Goal: Task Accomplishment & Management: Manage account settings

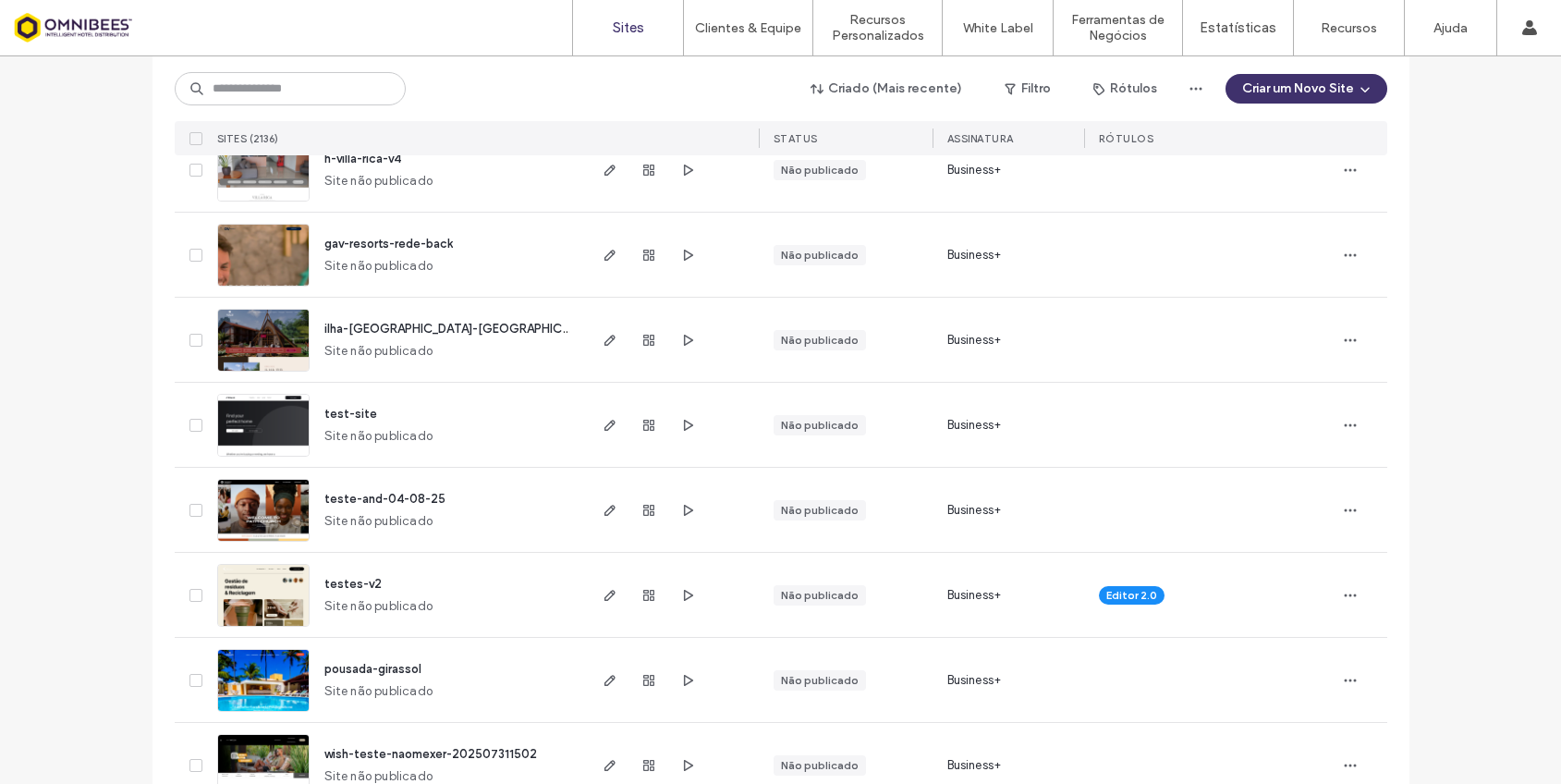
scroll to position [1294, 0]
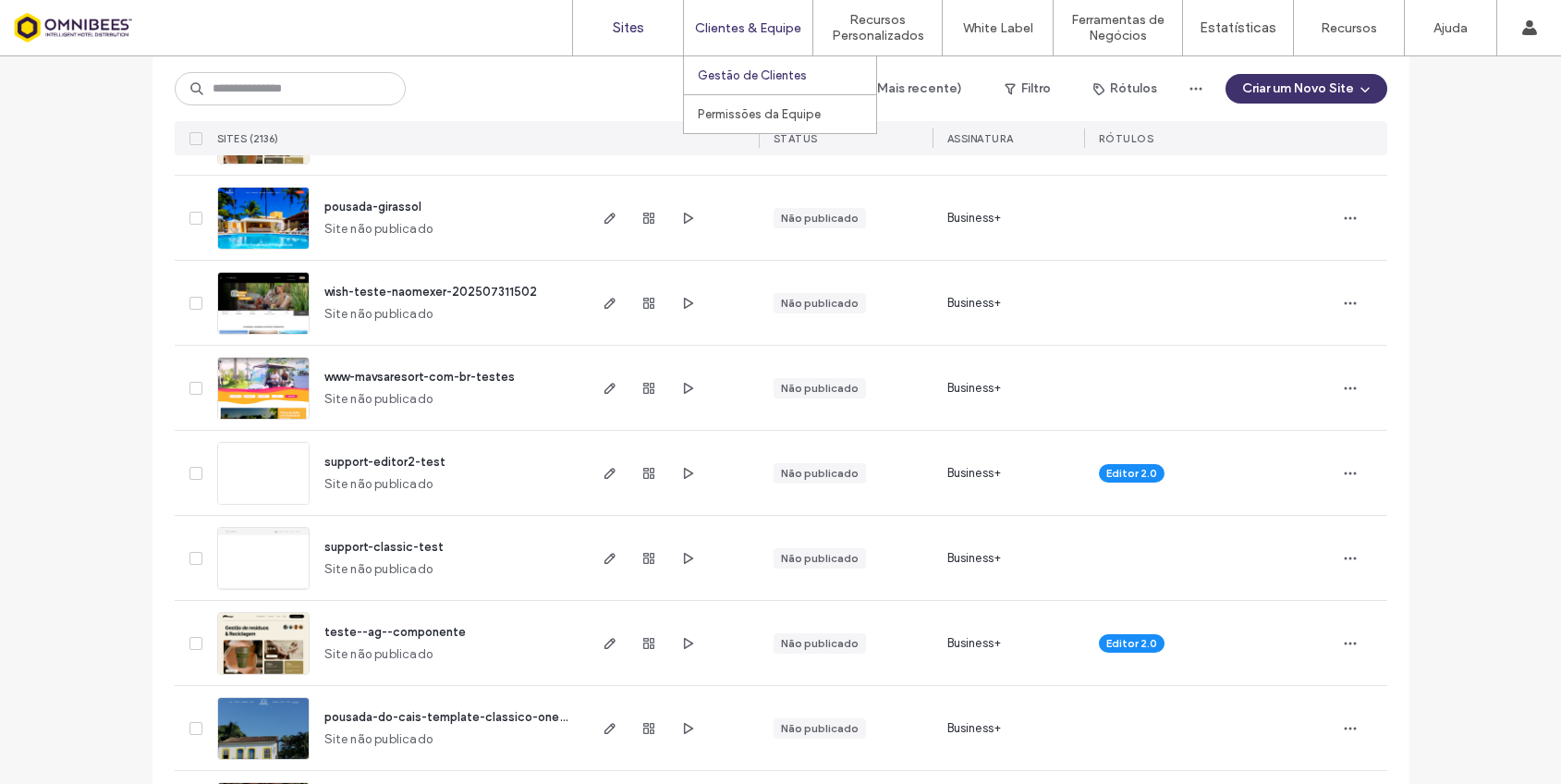
click at [764, 75] on label "Gestão de Clientes" at bounding box center [752, 75] width 109 height 14
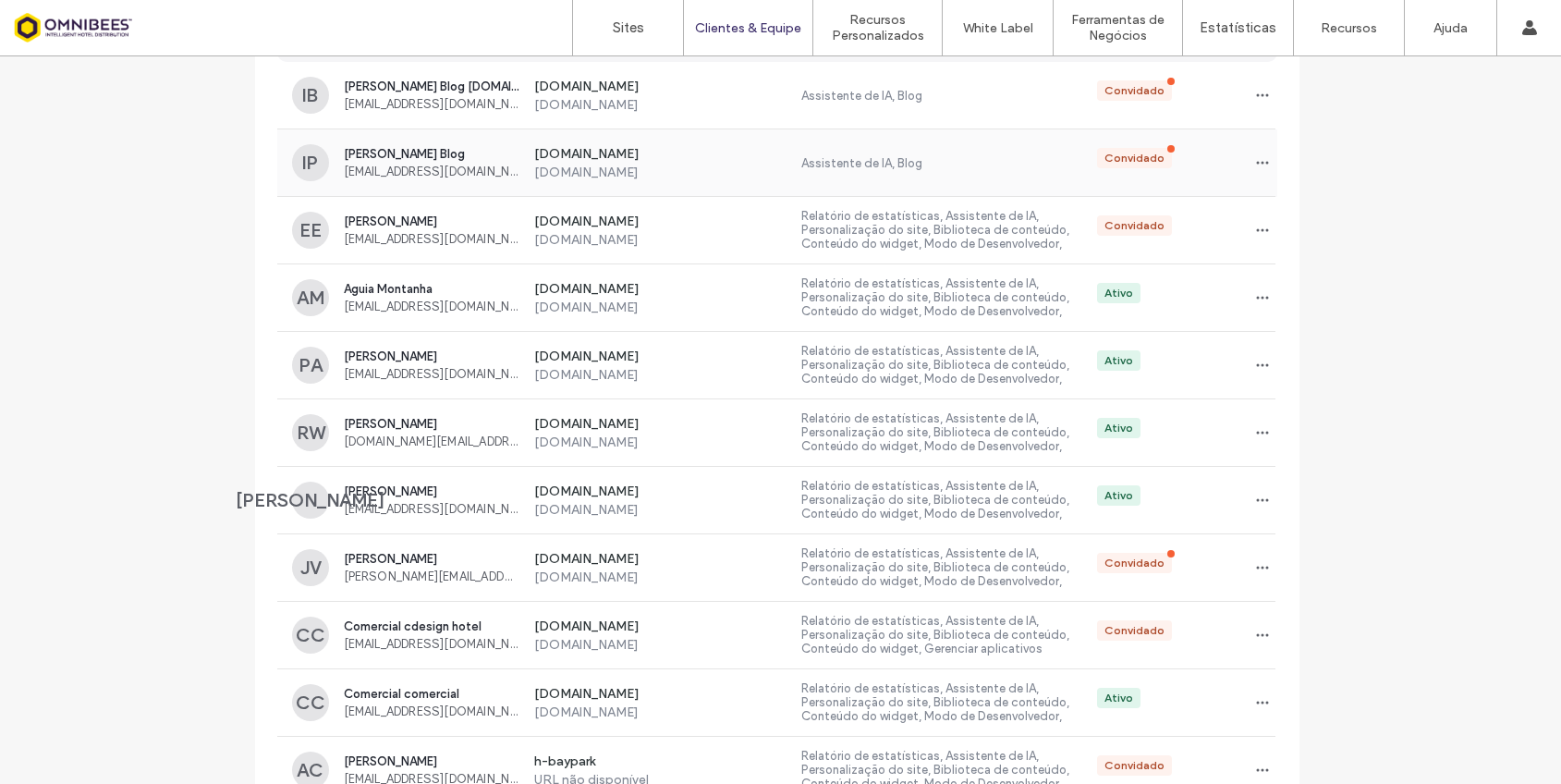
scroll to position [93, 0]
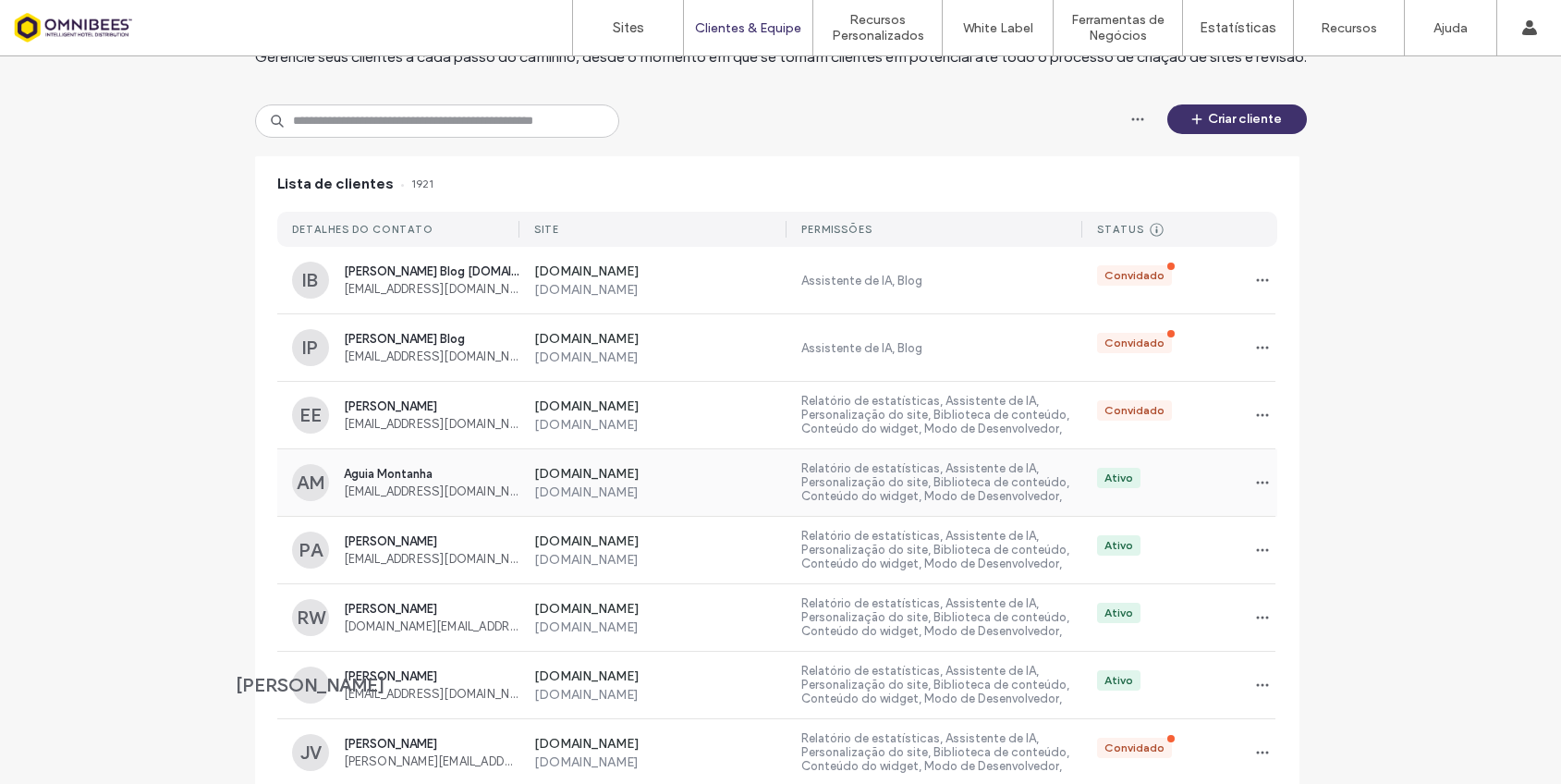
click at [504, 490] on span "[EMAIL_ADDRESS][DOMAIN_NAME]" at bounding box center [432, 491] width 176 height 14
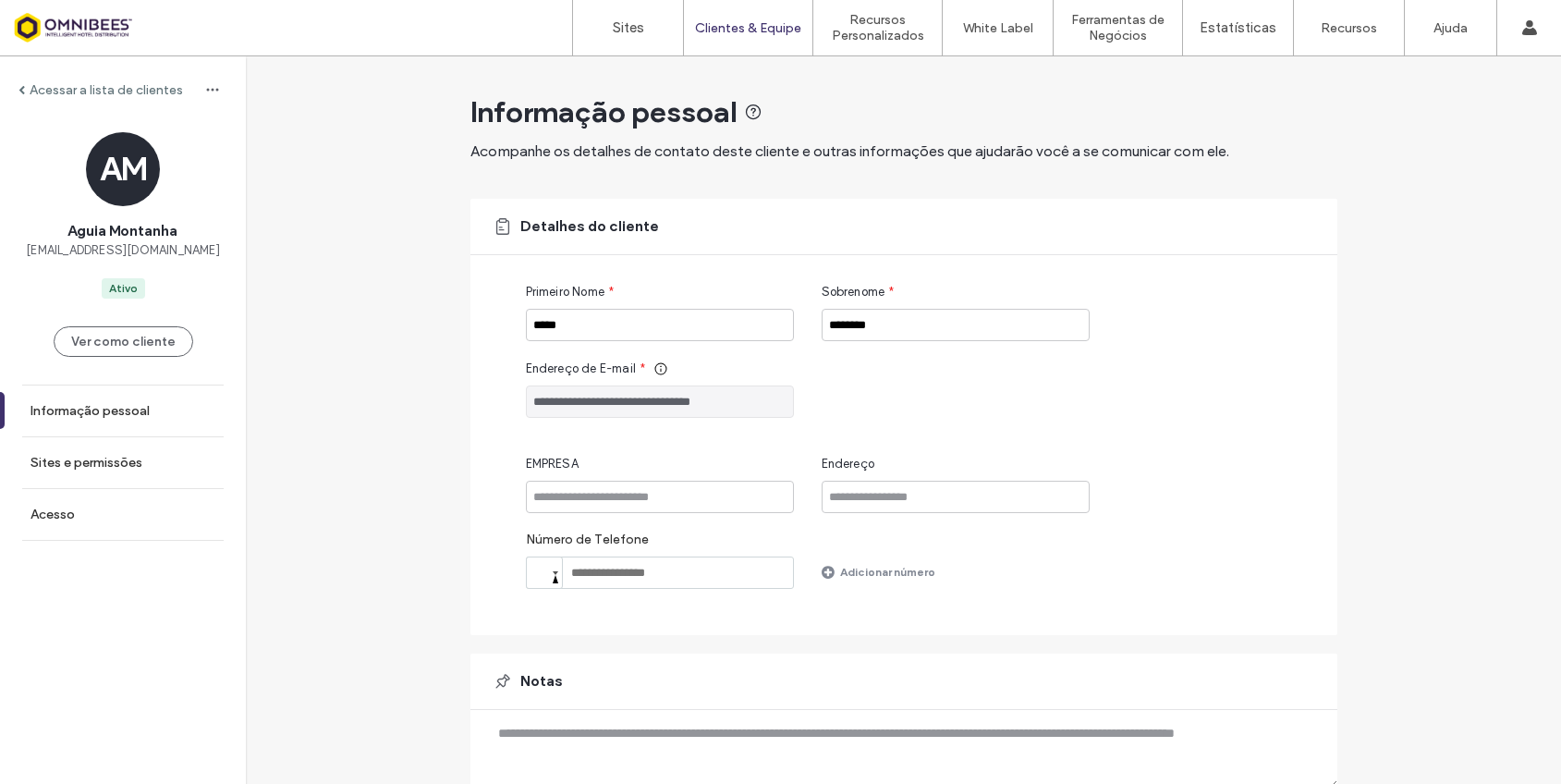
scroll to position [77, 0]
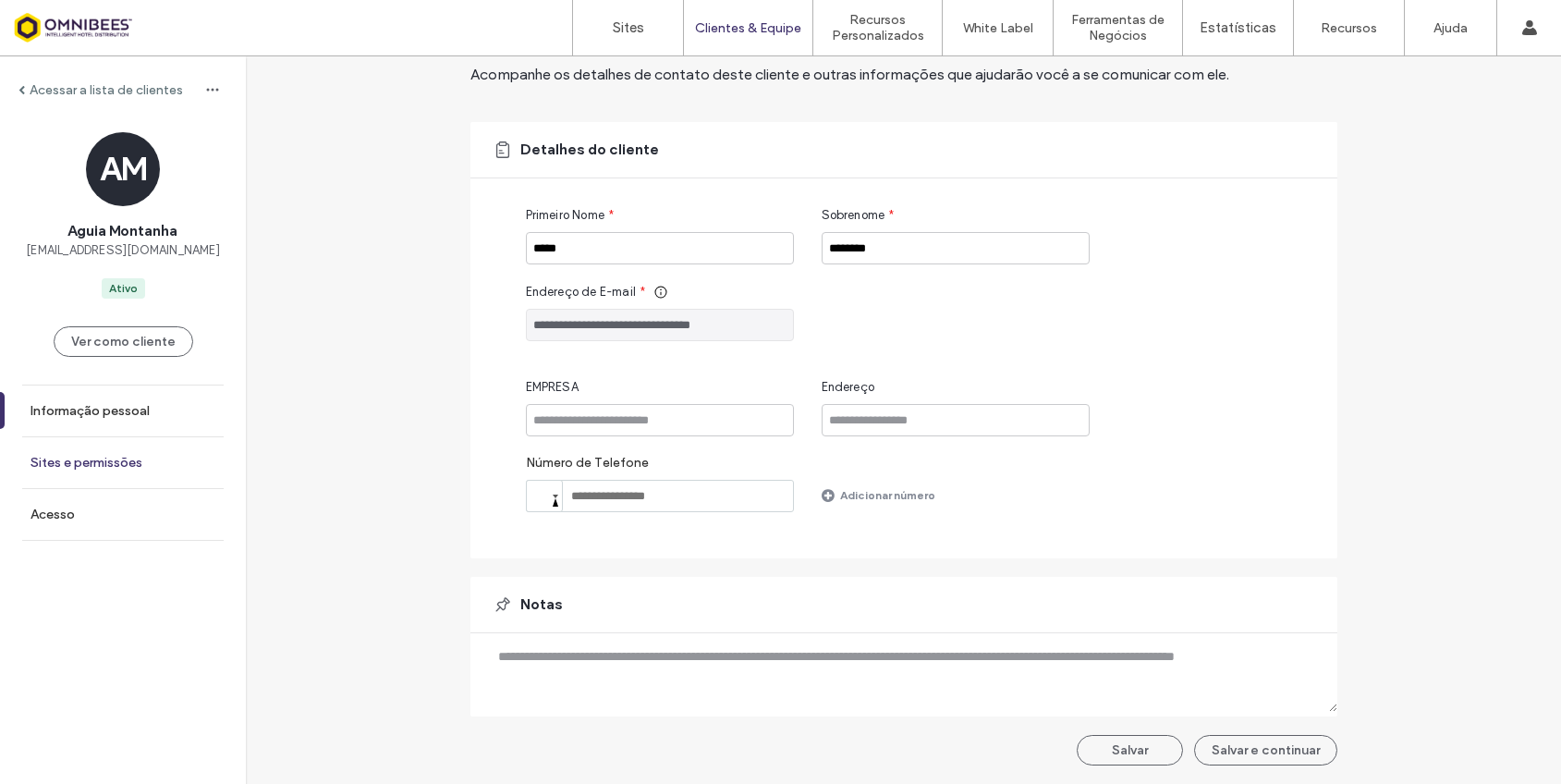
click at [107, 462] on label "Sites e permissões" at bounding box center [86, 462] width 112 height 16
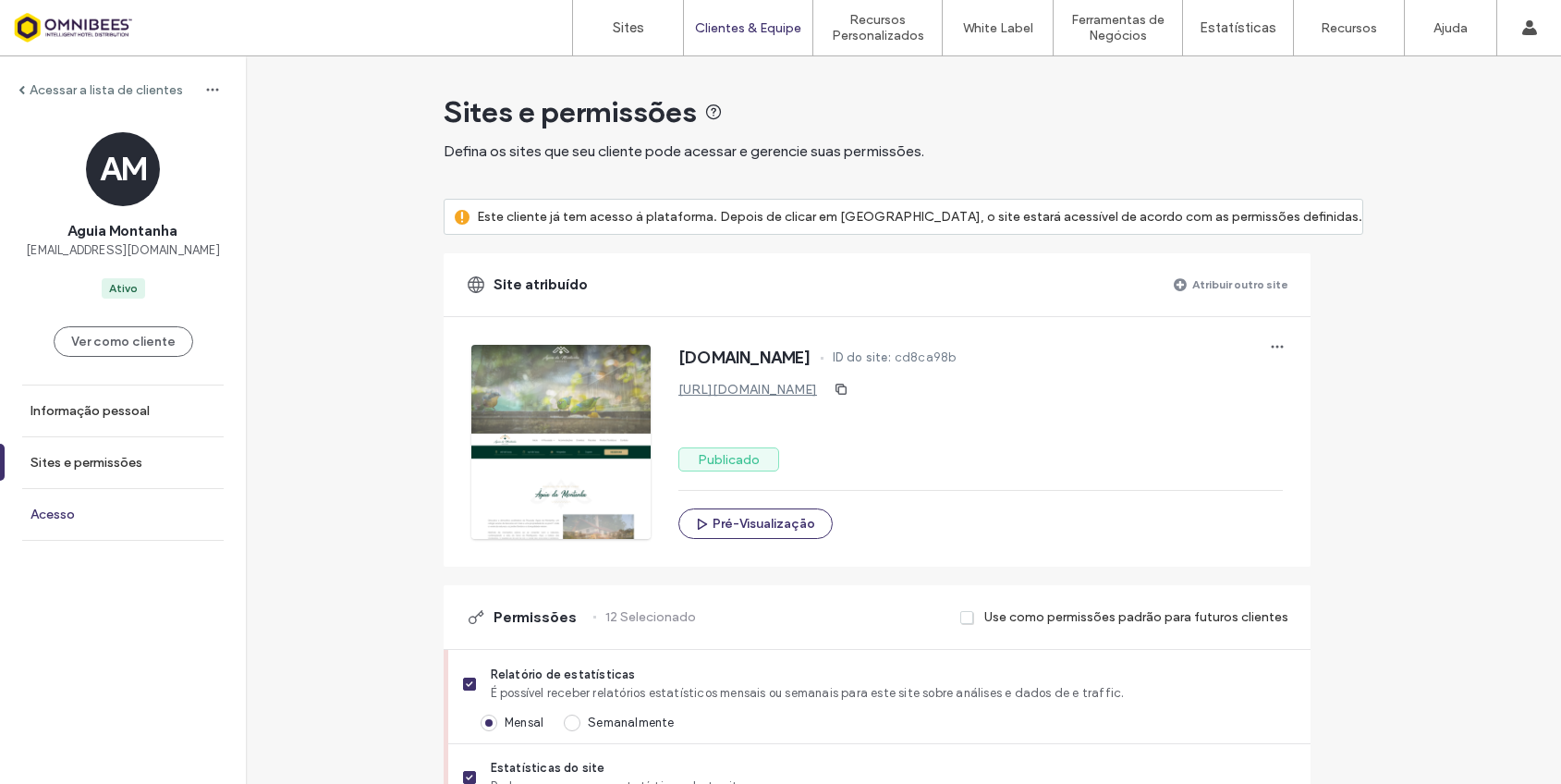
click at [151, 504] on link "Acesso" at bounding box center [123, 515] width 246 height 51
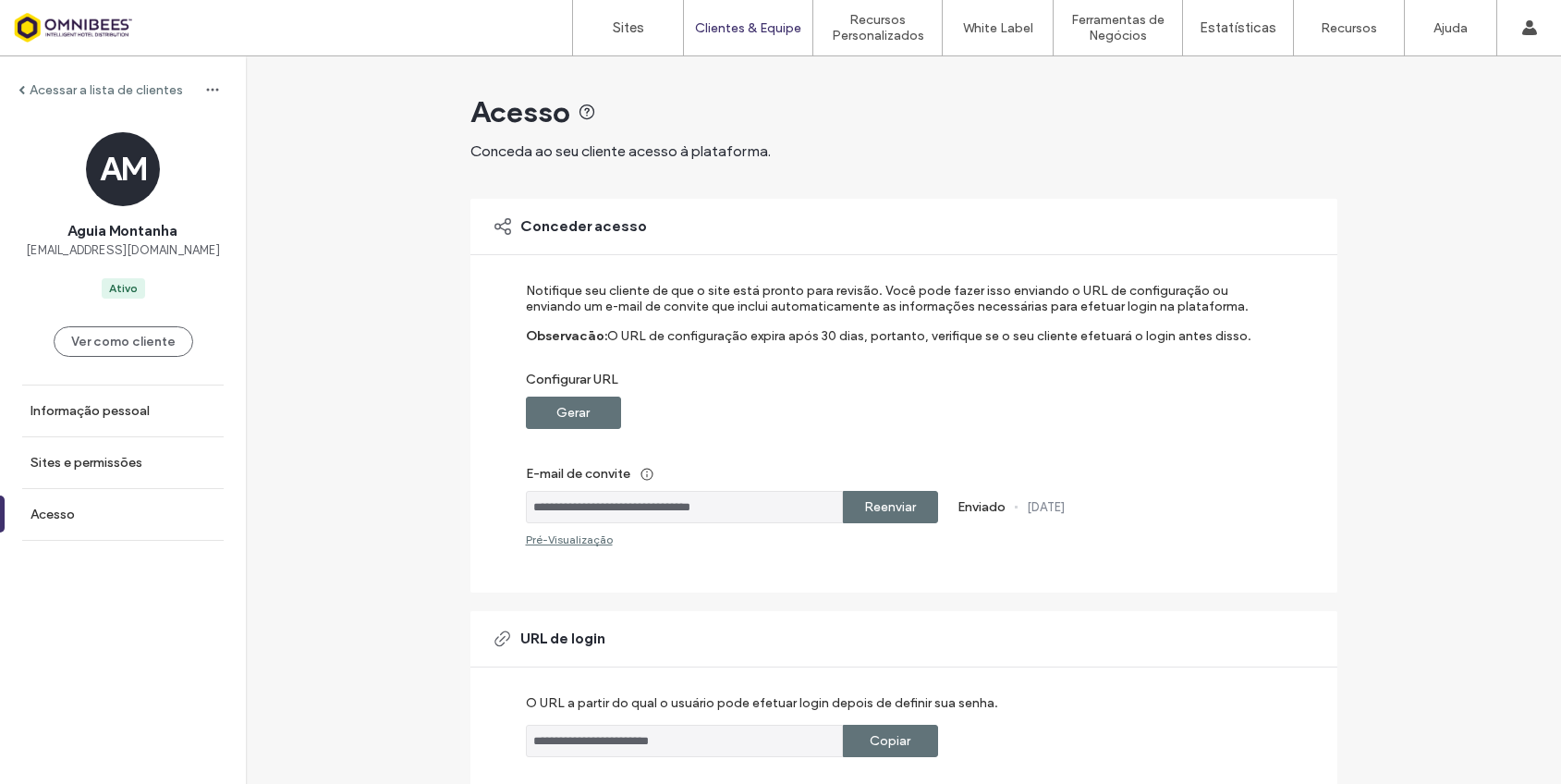
click at [572, 418] on label "Gerar" at bounding box center [573, 413] width 33 height 34
drag, startPoint x: 675, startPoint y: 414, endPoint x: 952, endPoint y: 413, distance: 277.0
click at [915, 417] on div "**********" at bounding box center [892, 413] width 731 height 32
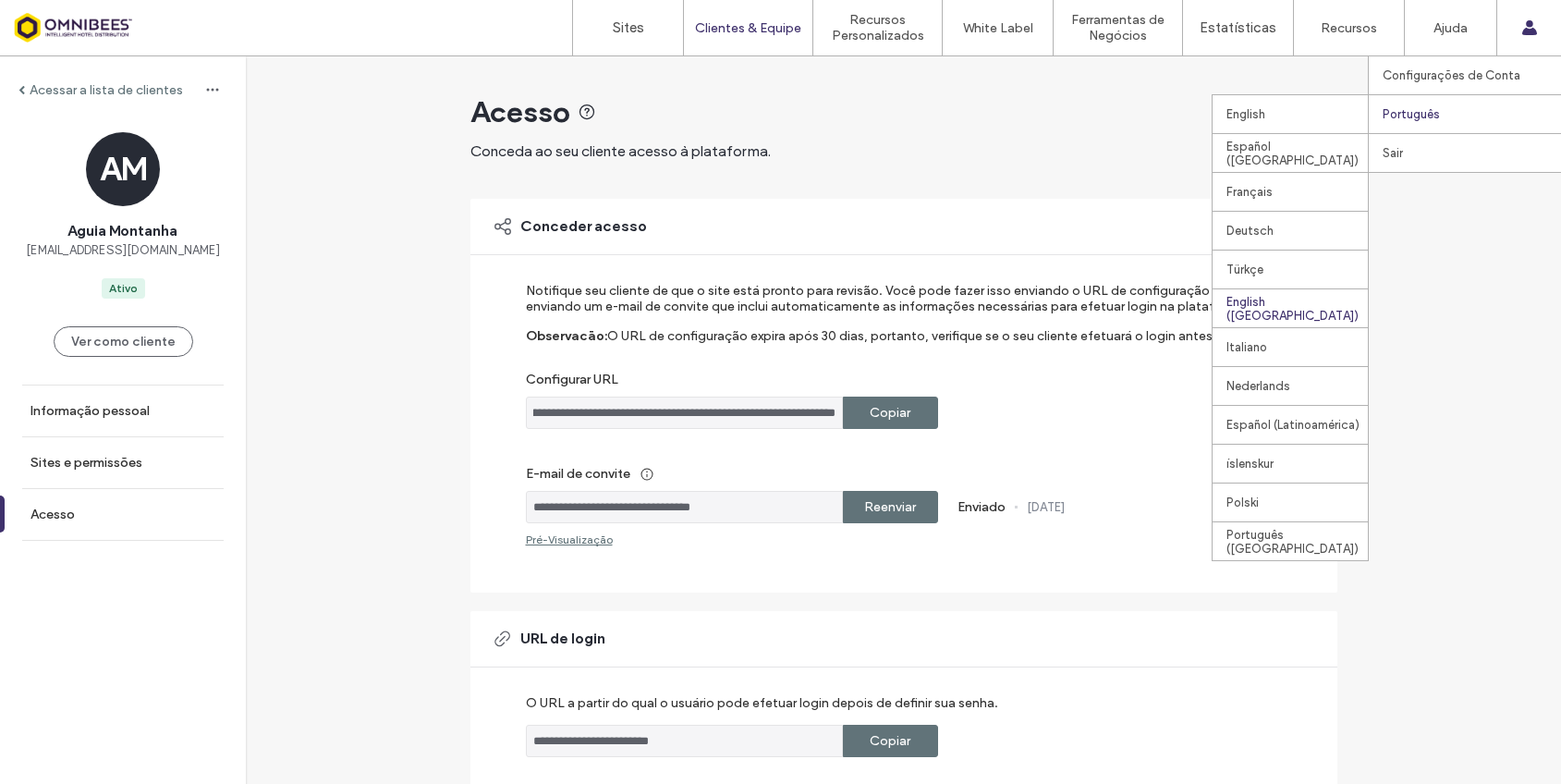
click at [1267, 305] on div "English ([GEOGRAPHIC_DATA])" at bounding box center [1291, 307] width 155 height 39
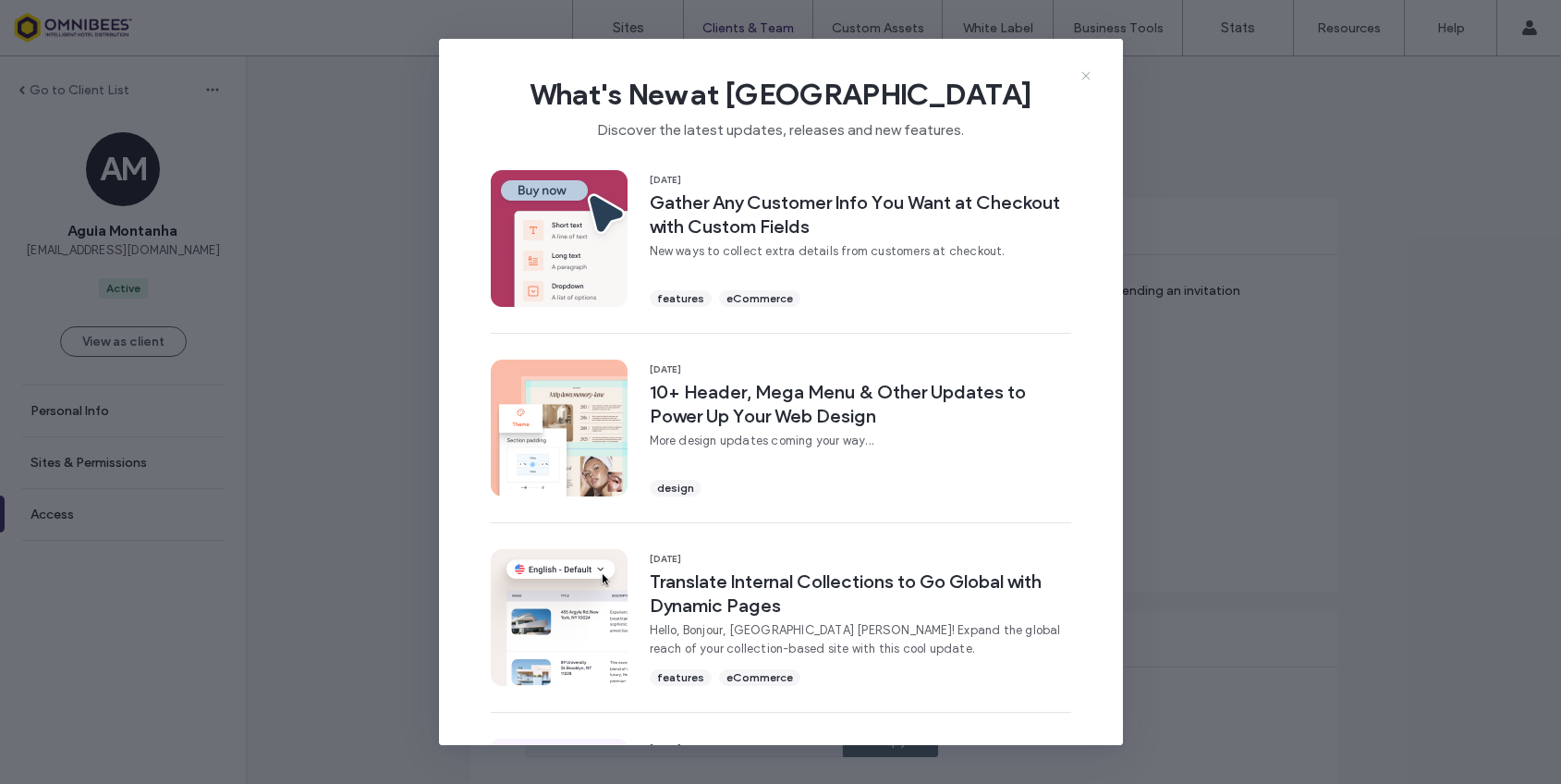
click at [1089, 68] on icon at bounding box center [1087, 76] width 15 height 15
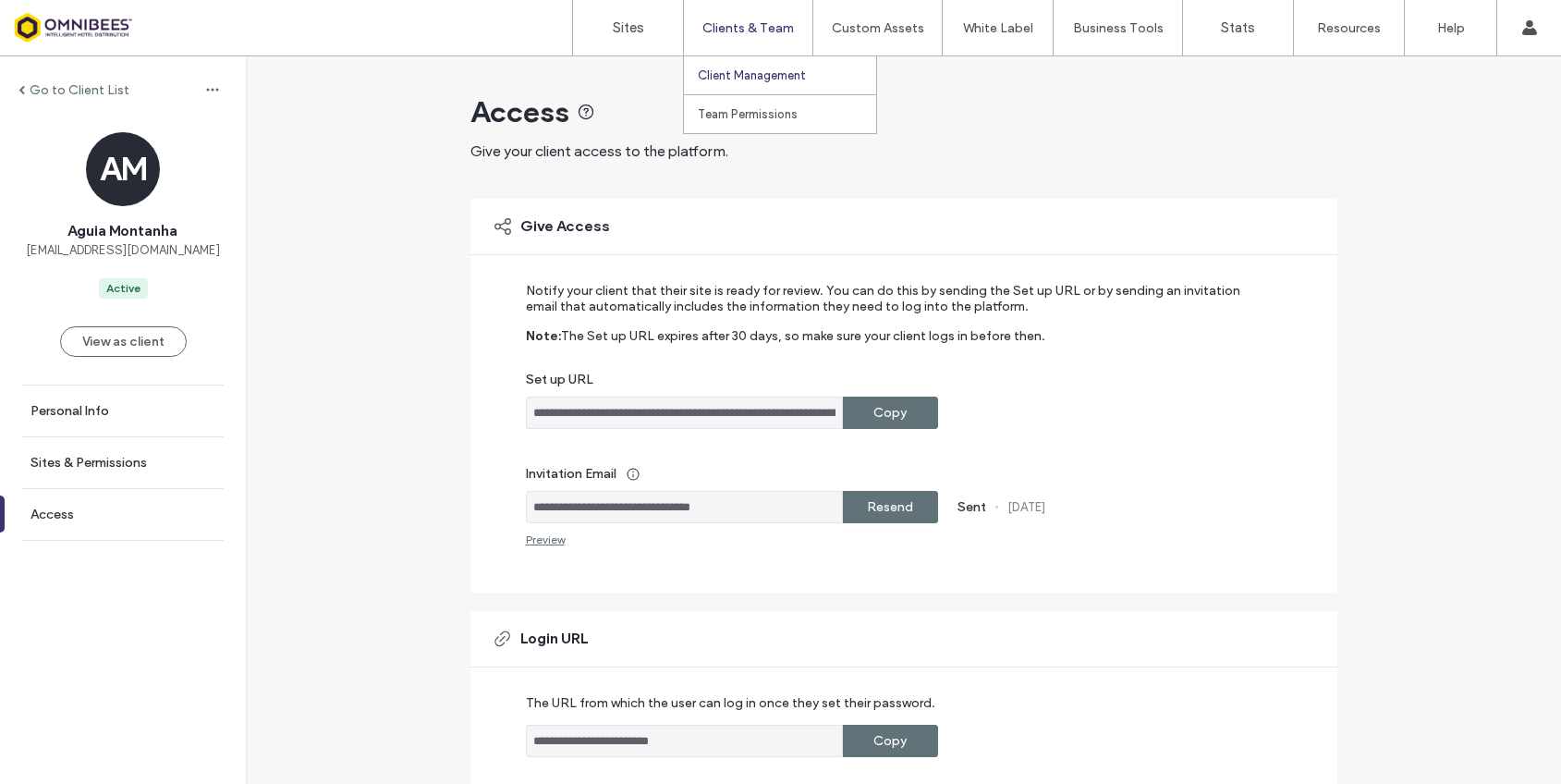
click at [750, 77] on label "Client Management" at bounding box center [752, 75] width 108 height 14
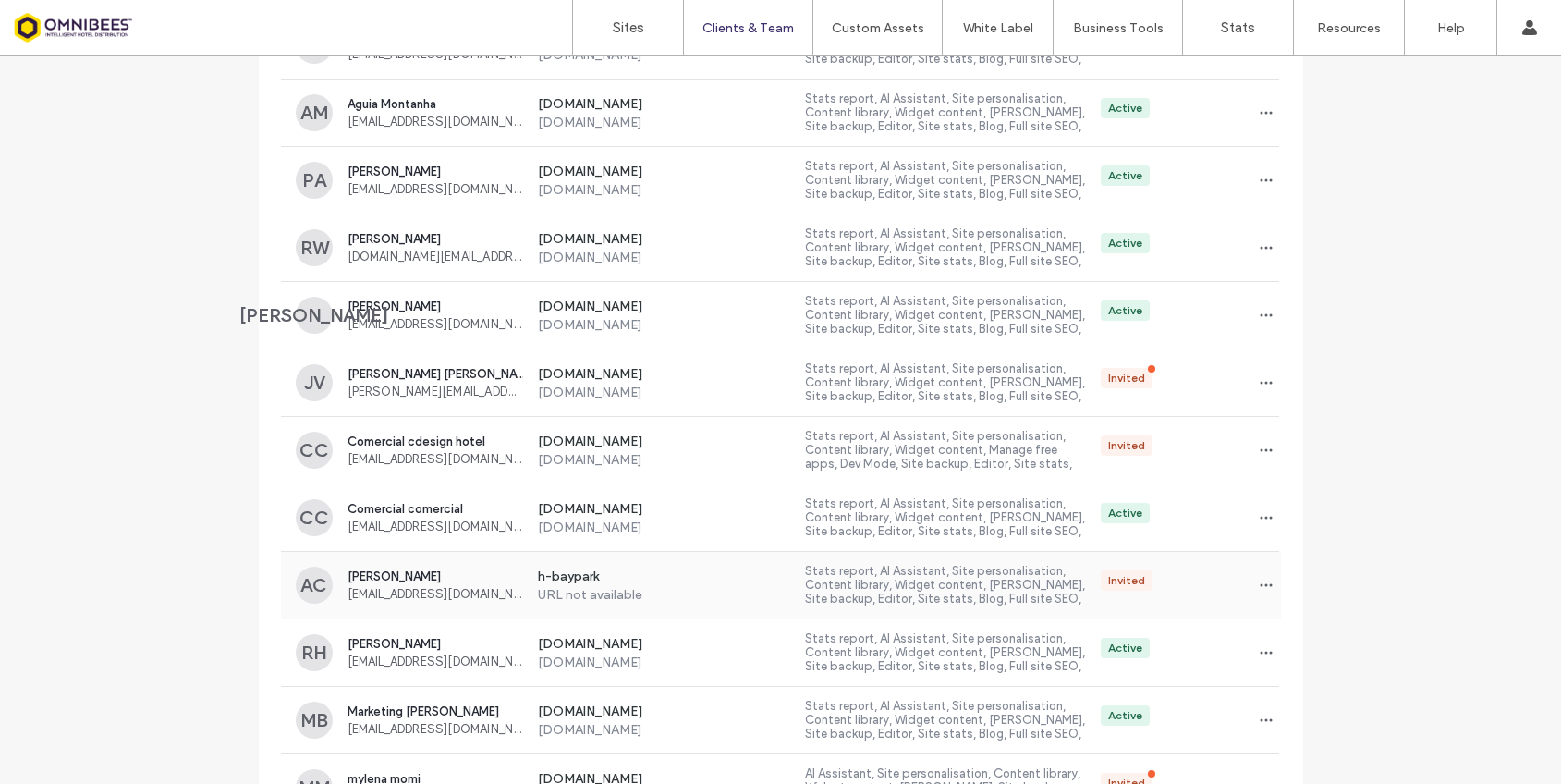
scroll to position [647, 0]
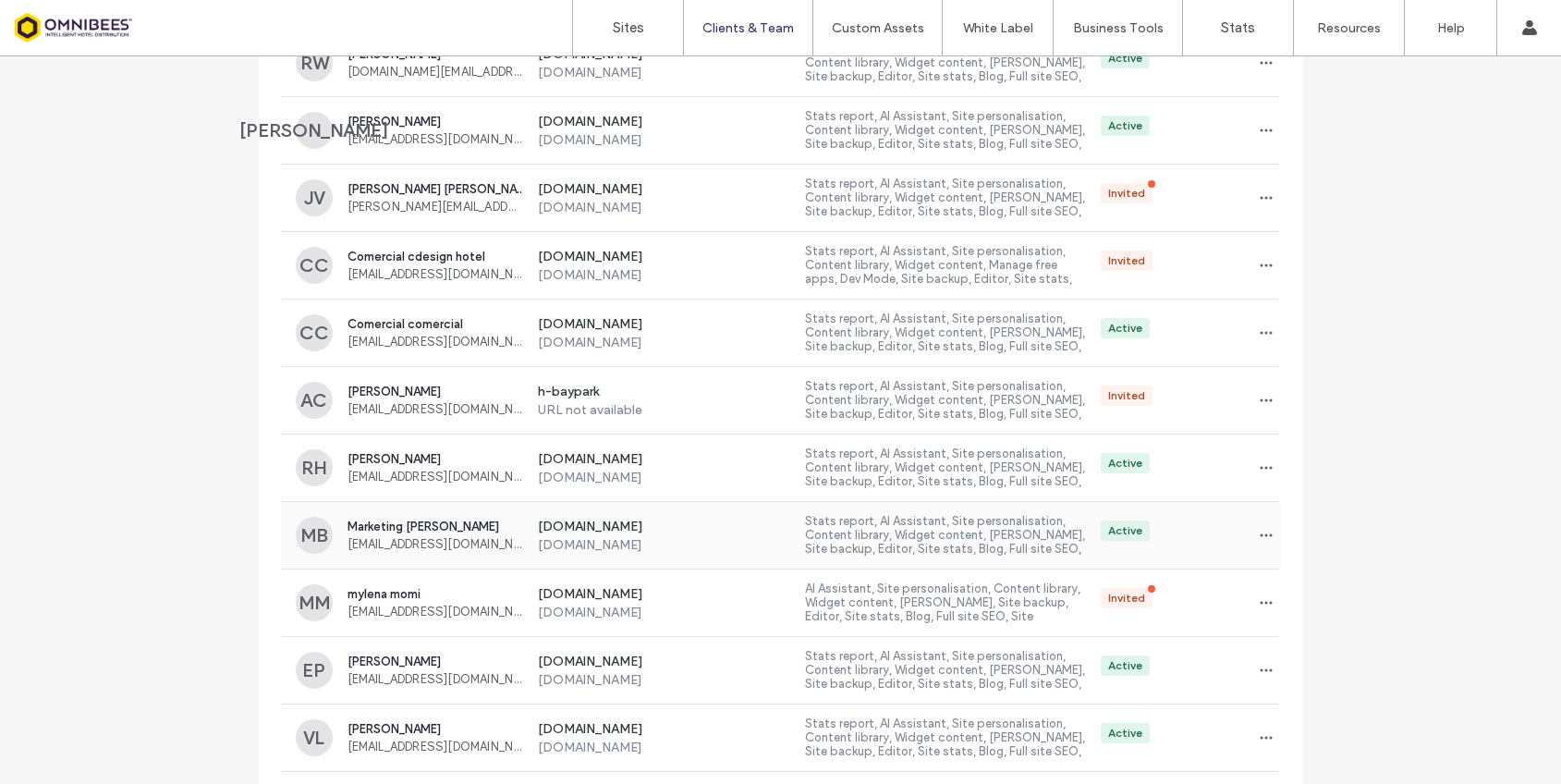
click at [805, 521] on label "Stats report, AI Assistant, Site personalisation, Content library, Widget conte…" at bounding box center [945, 535] width 281 height 43
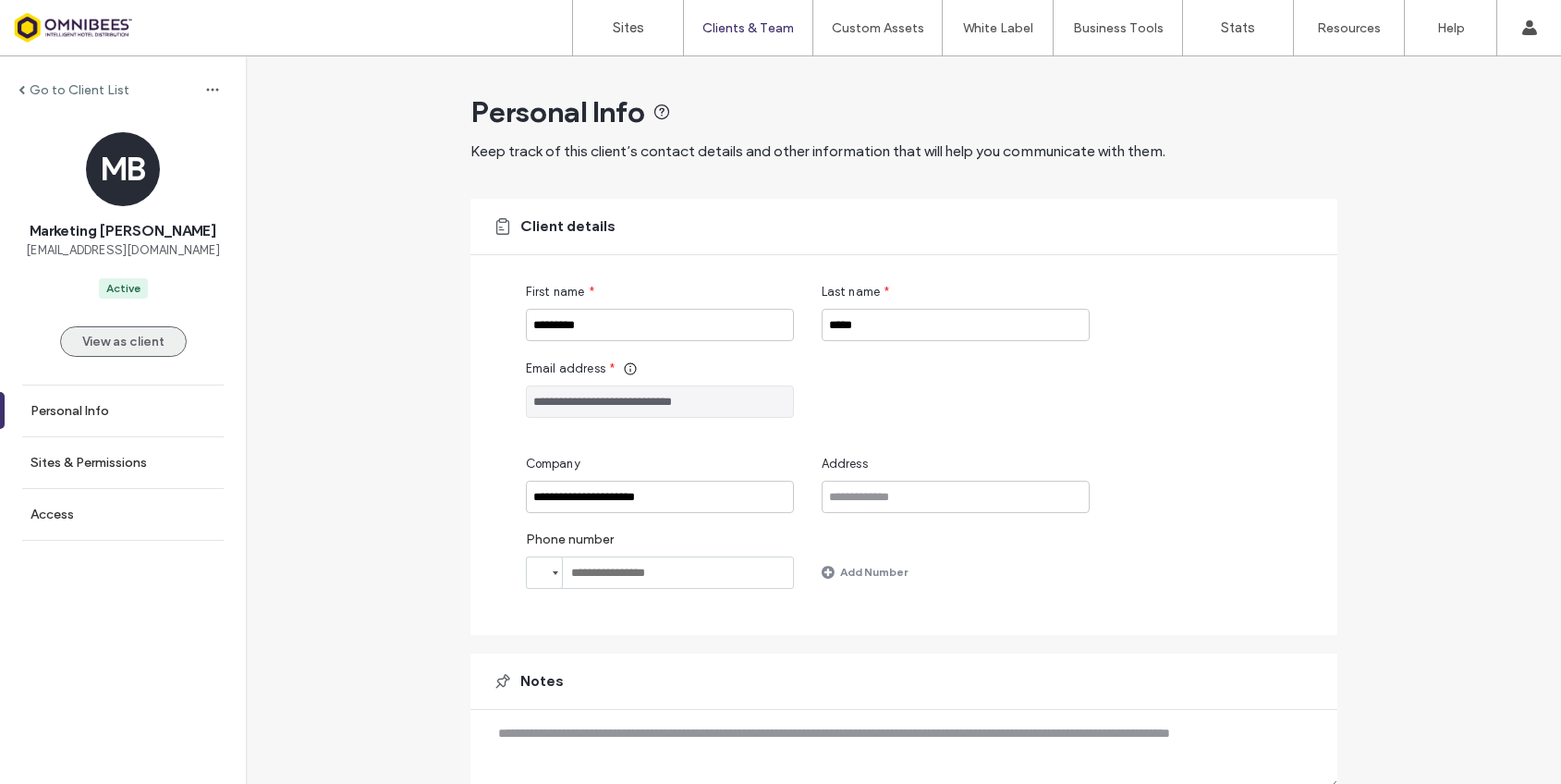
click at [155, 341] on button "View as client" at bounding box center [124, 341] width 127 height 30
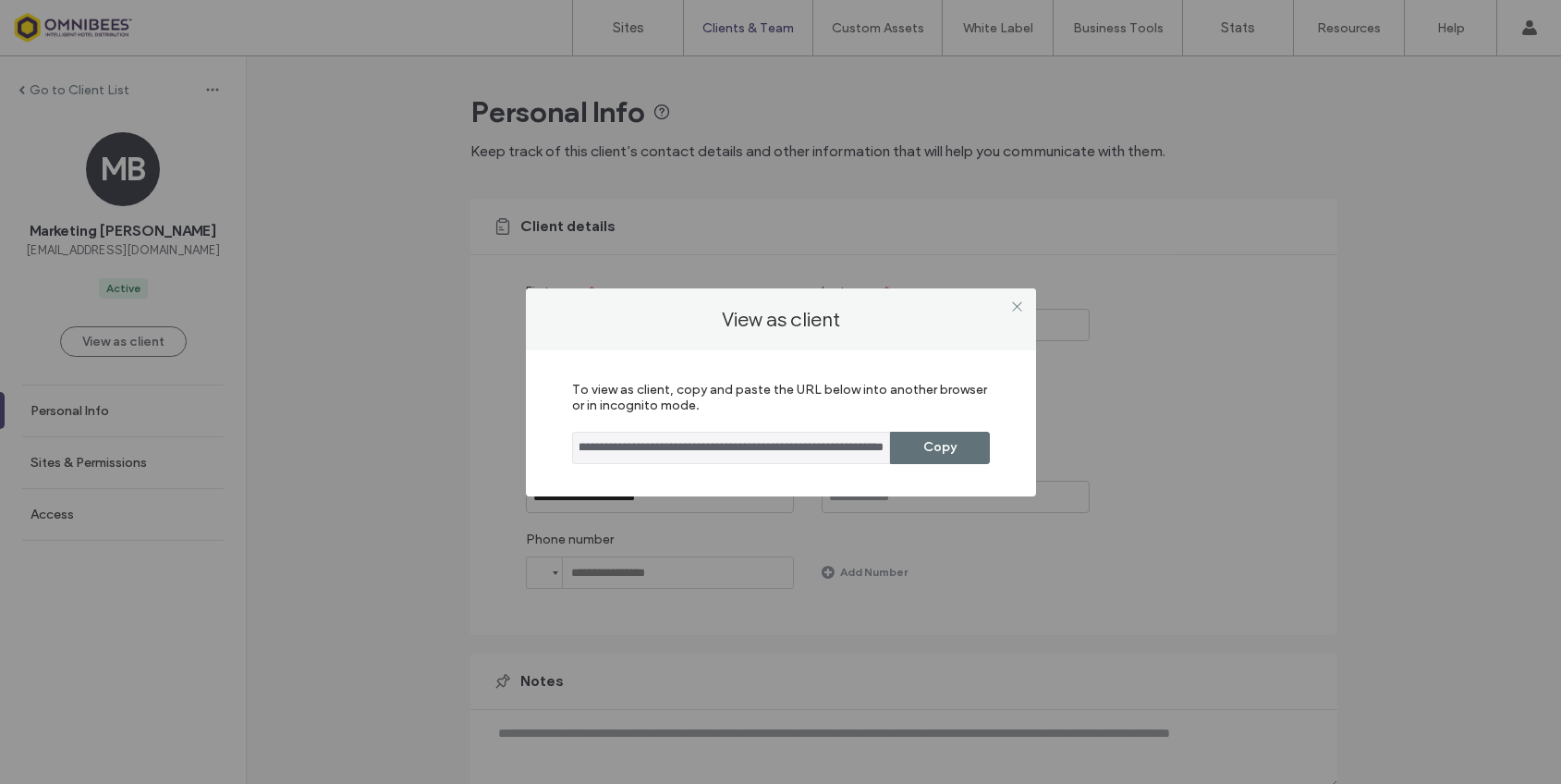
scroll to position [0, 798]
drag, startPoint x: 850, startPoint y: 447, endPoint x: 988, endPoint y: 446, distance: 138.0
click at [996, 446] on div "**********" at bounding box center [781, 423] width 510 height 146
click at [964, 447] on button "Copy" at bounding box center [940, 448] width 100 height 32
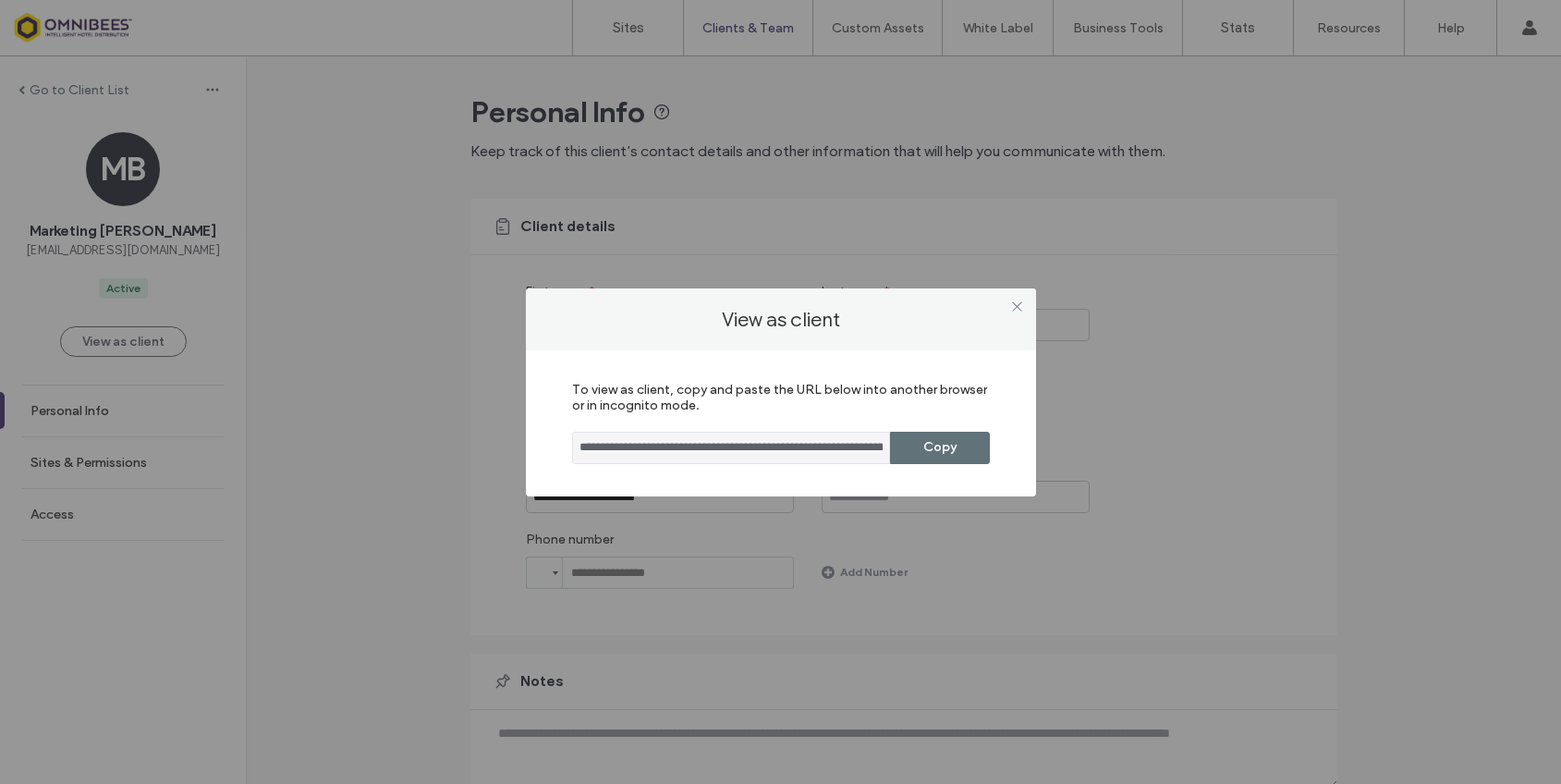
click at [996, 314] on label "View as client" at bounding box center [780, 319] width 473 height 25
click at [1010, 311] on icon at bounding box center [1016, 307] width 14 height 14
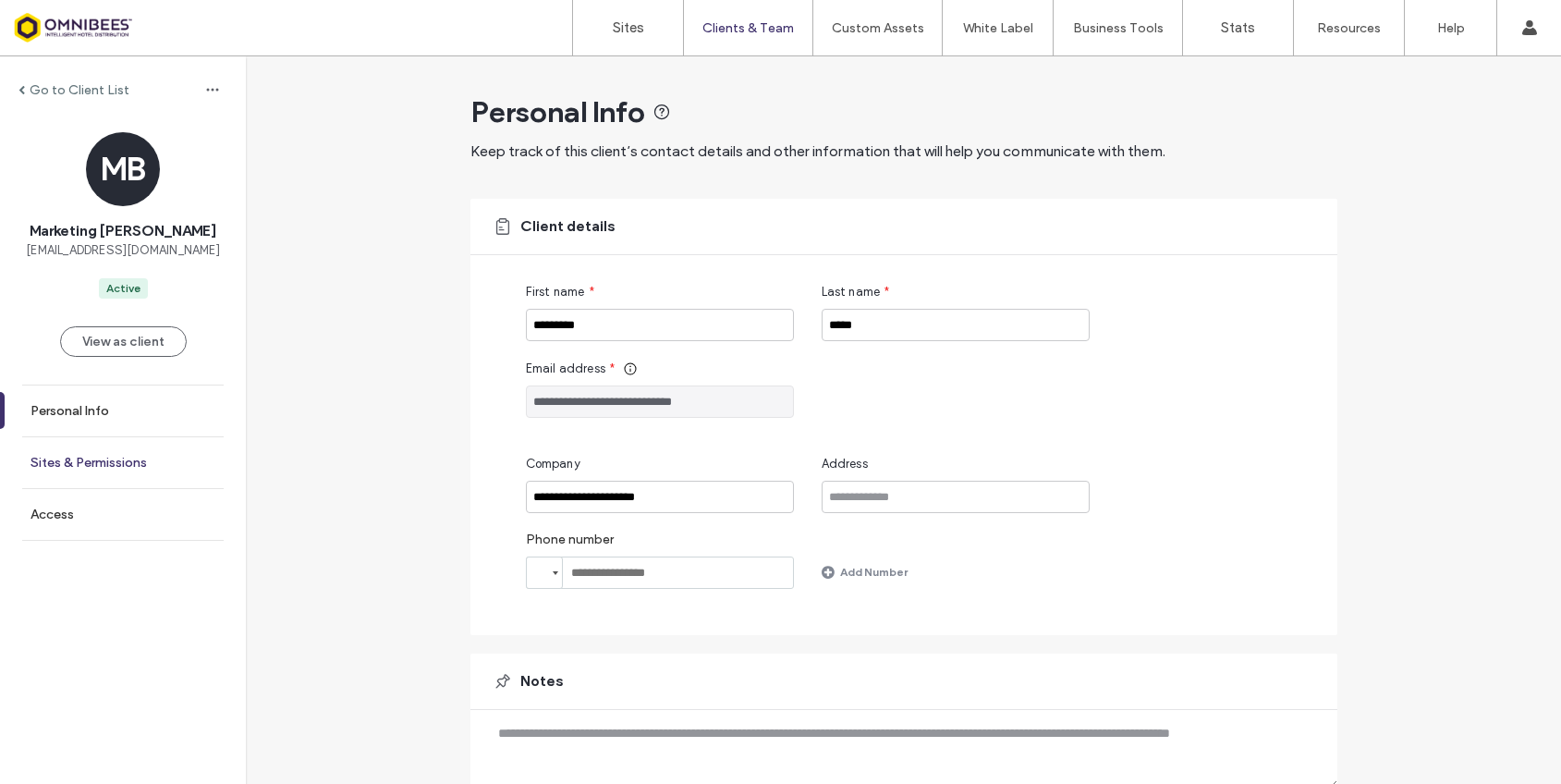
click at [151, 464] on link "Sites & Permissions" at bounding box center [123, 463] width 246 height 51
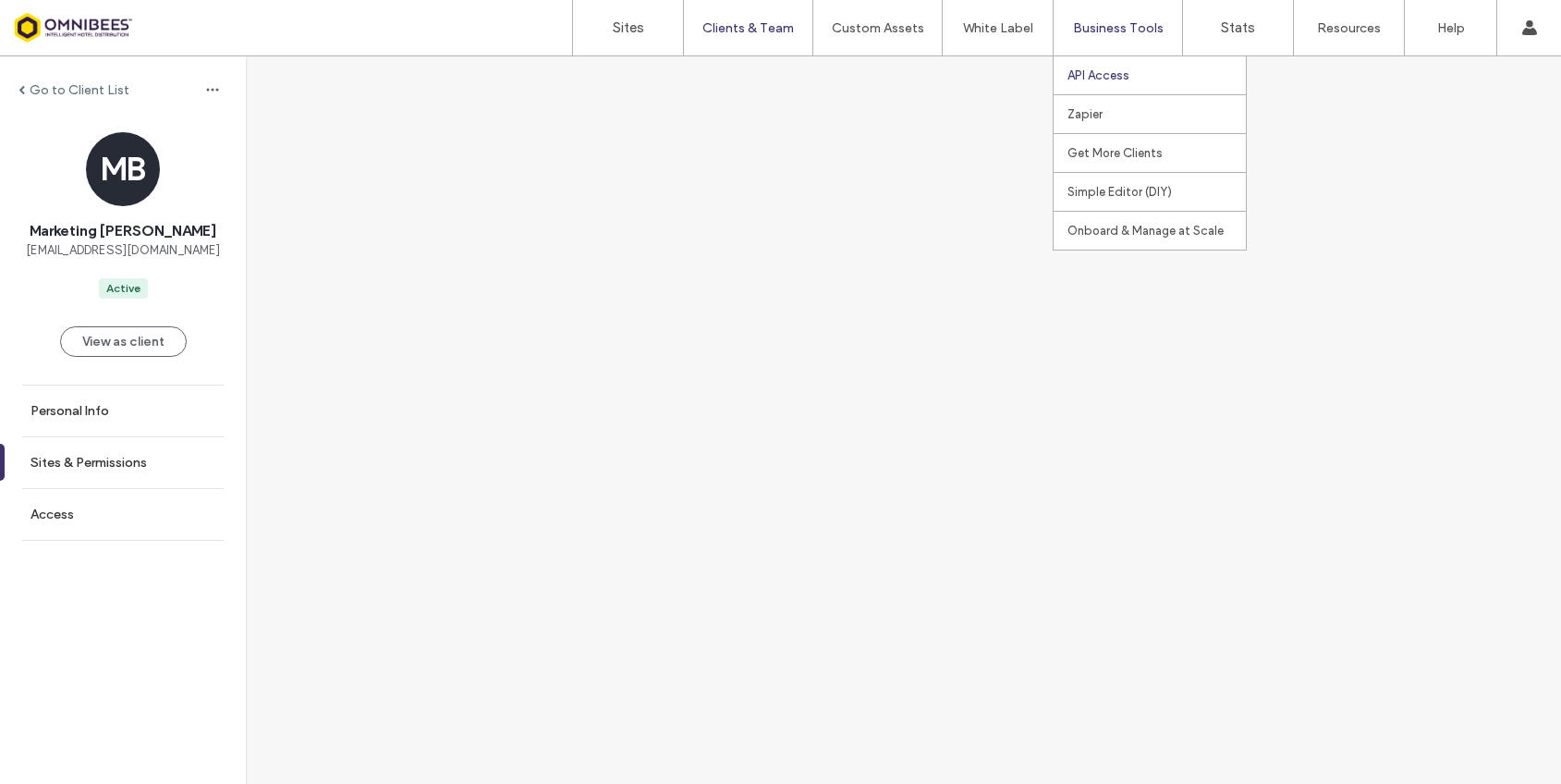
click at [1137, 72] on link "API Access" at bounding box center [1157, 76] width 179 height 38
